Goal: Task Accomplishment & Management: Understand process/instructions

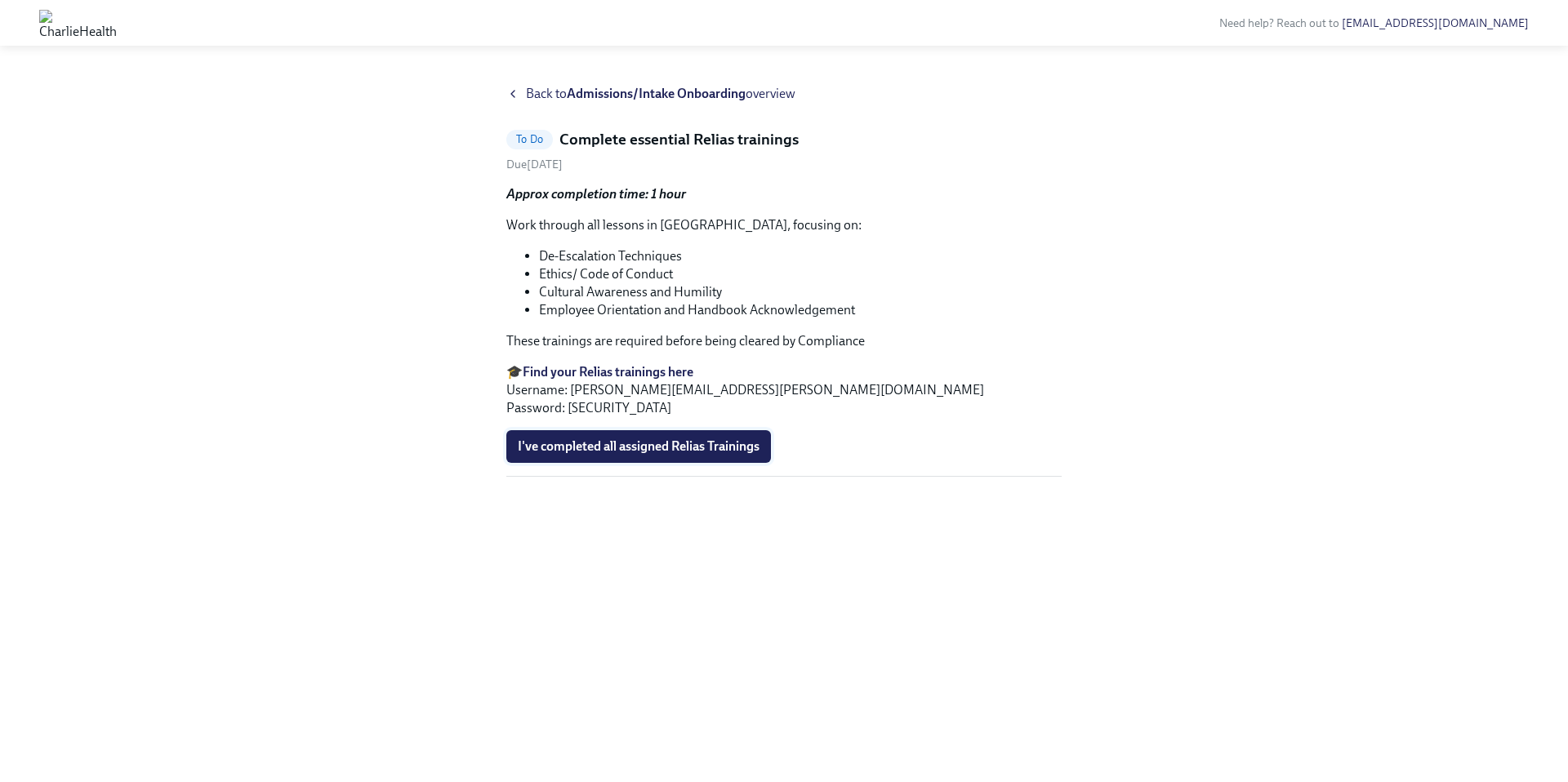
click at [699, 445] on span "I've completed all assigned Relias Trainings" at bounding box center [639, 446] width 242 height 17
click at [632, 100] on strong "Admissions/Intake Onboarding" at bounding box center [656, 94] width 179 height 16
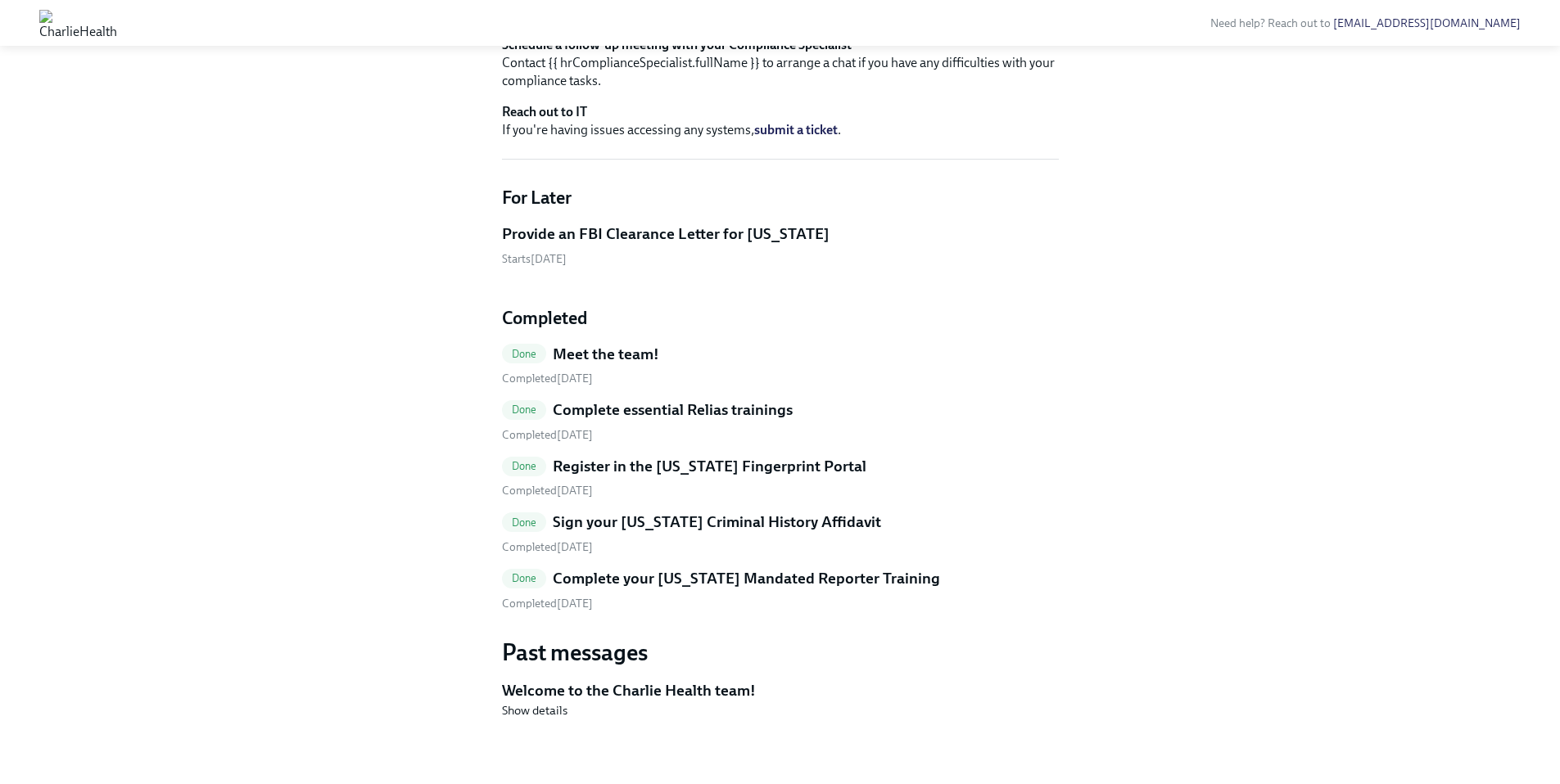
scroll to position [623, 0]
click at [728, 533] on h5 "Sign your [US_STATE] Criminal History Affidavit" at bounding box center [717, 522] width 328 height 21
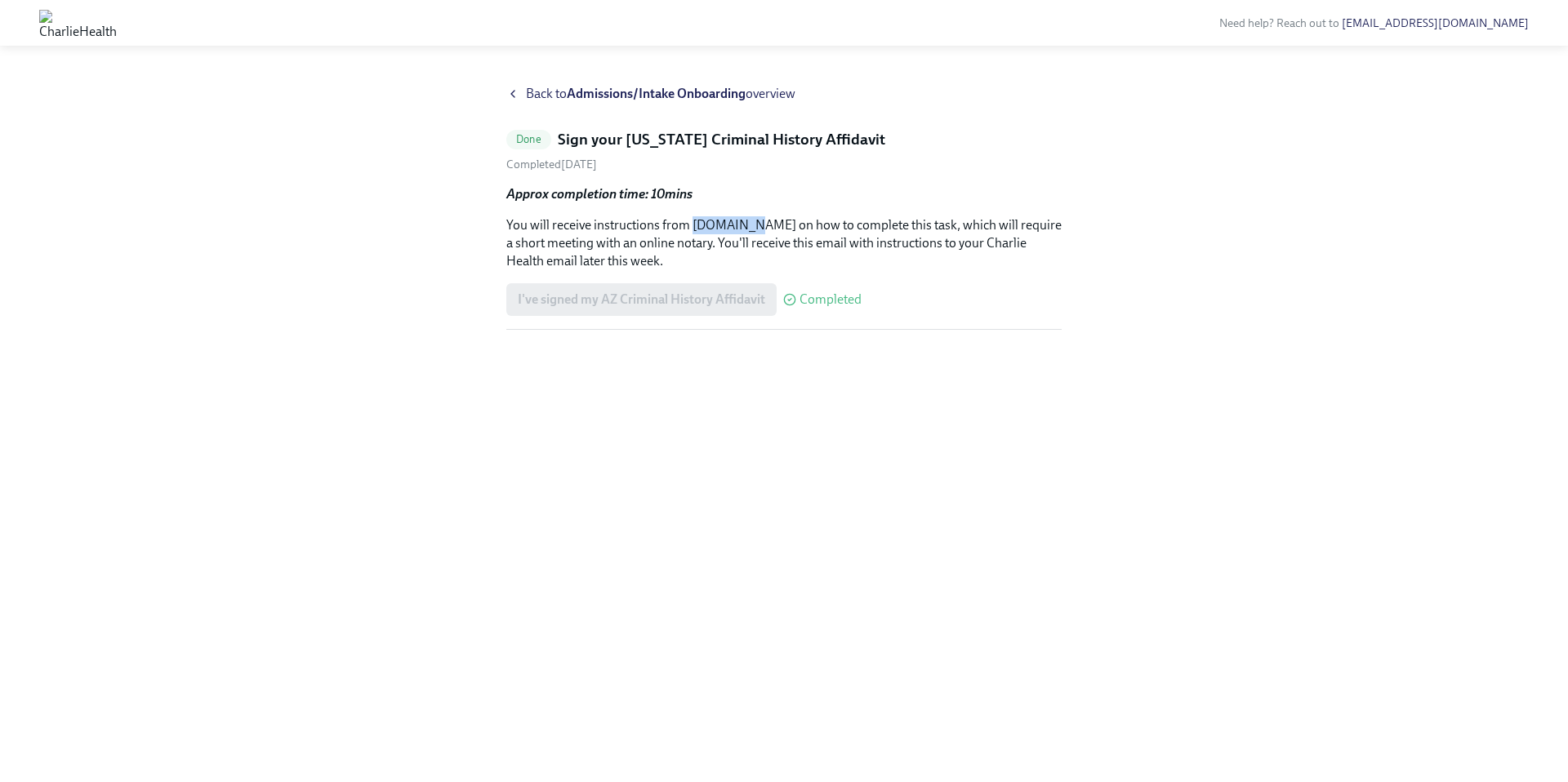
drag, startPoint x: 693, startPoint y: 228, endPoint x: 748, endPoint y: 227, distance: 55.0
click at [748, 227] on p "You will receive instructions from [DOMAIN_NAME] on how to complete this task, …" at bounding box center [784, 244] width 555 height 54
copy p "[DOMAIN_NAME]"
click at [630, 97] on strong "Admissions/Intake Onboarding" at bounding box center [656, 94] width 179 height 16
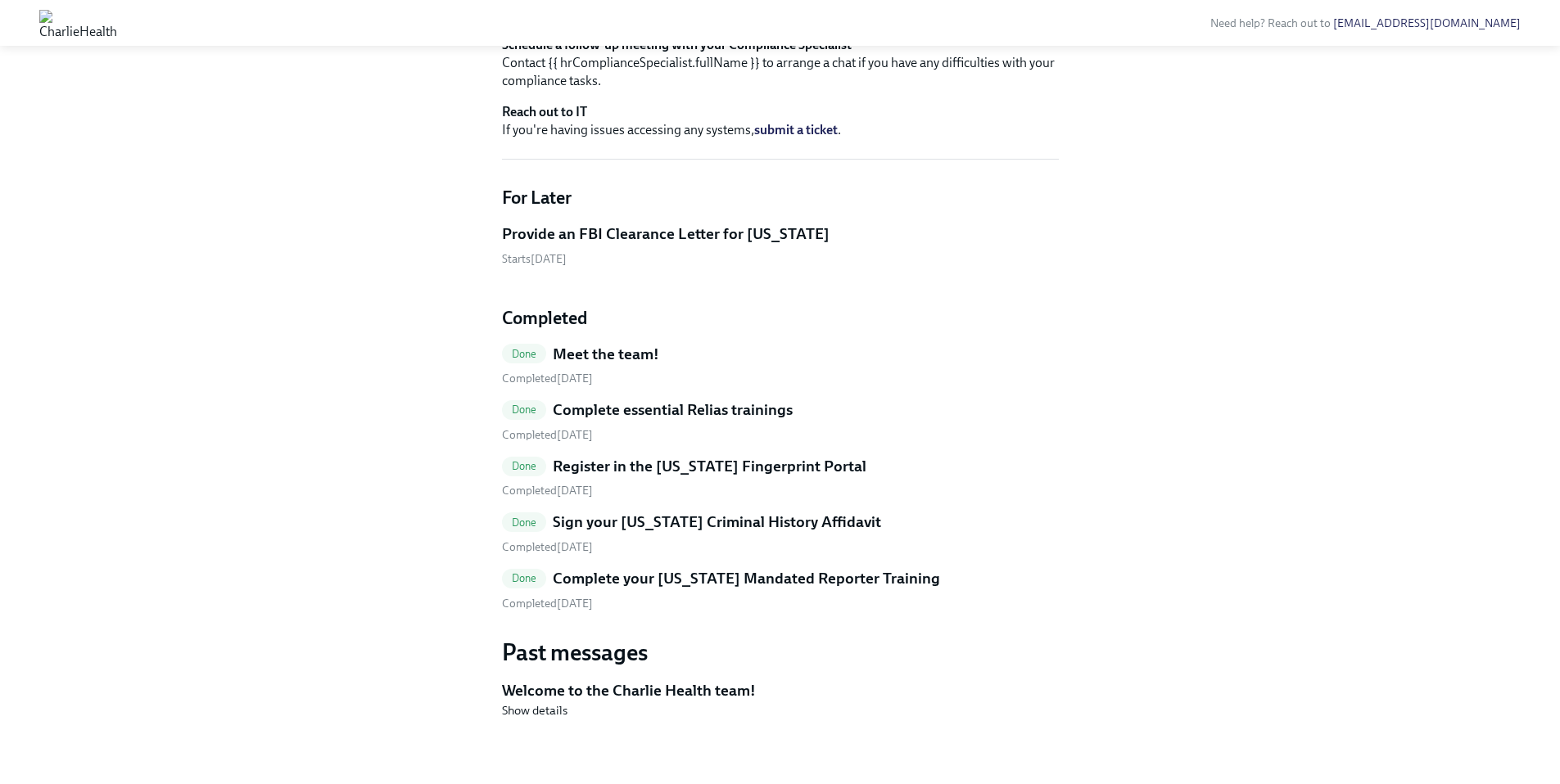
scroll to position [665, 0]
click at [557, 705] on span "Show details" at bounding box center [534, 710] width 65 height 17
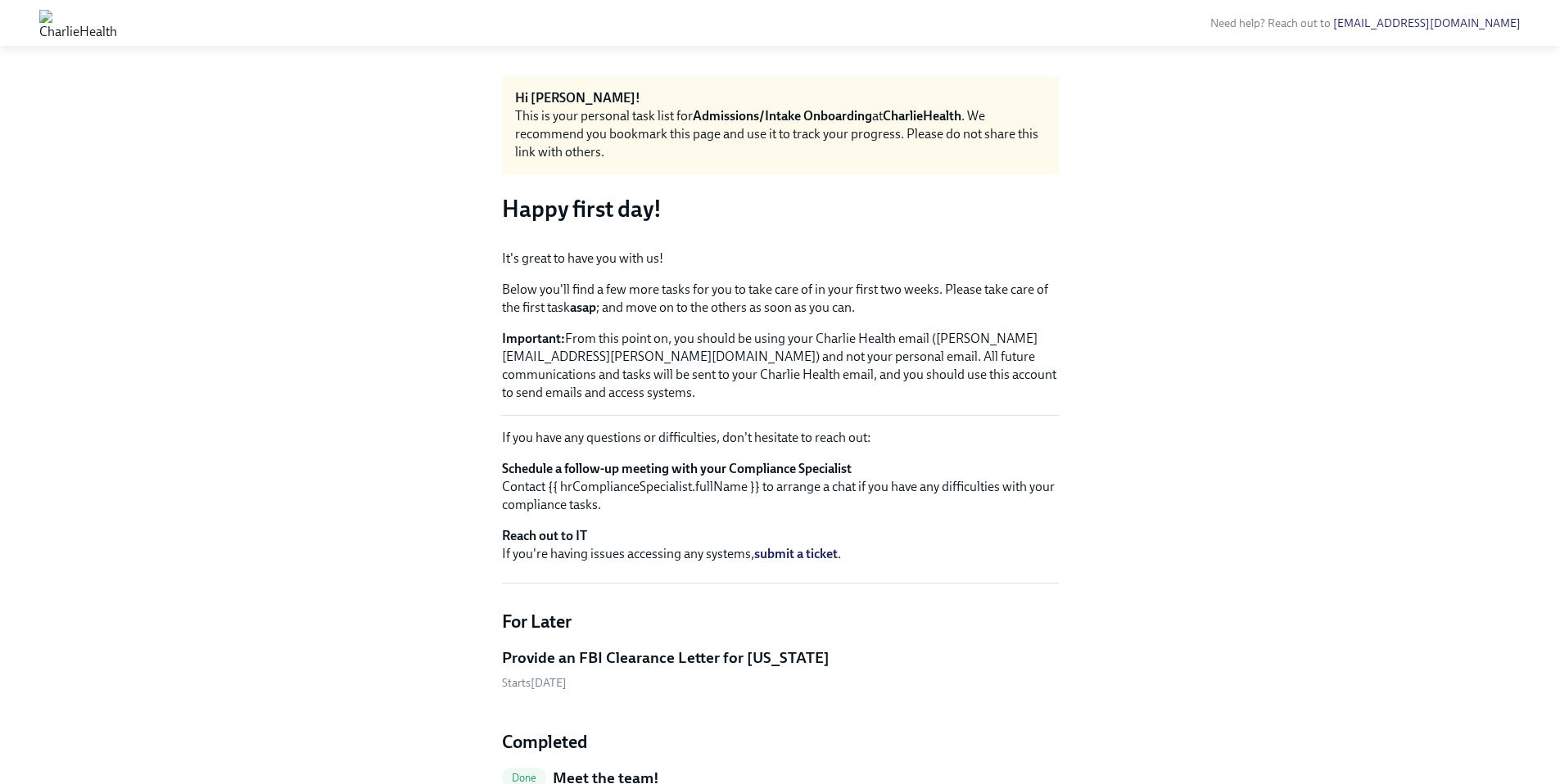
scroll to position [0, 0]
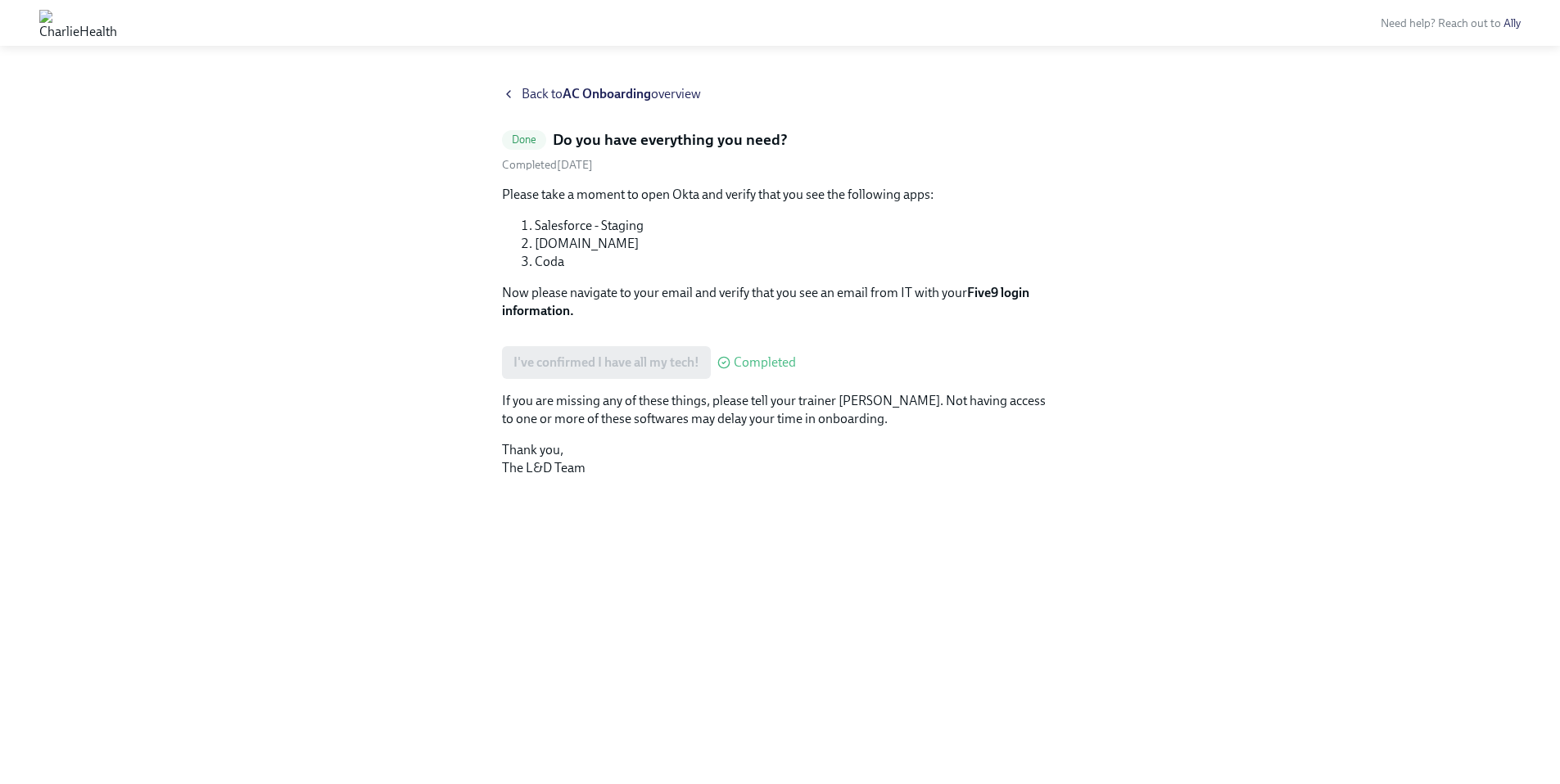
click at [606, 99] on strong "AC Onboarding" at bounding box center [606, 94] width 88 height 16
